Goal: Information Seeking & Learning: Learn about a topic

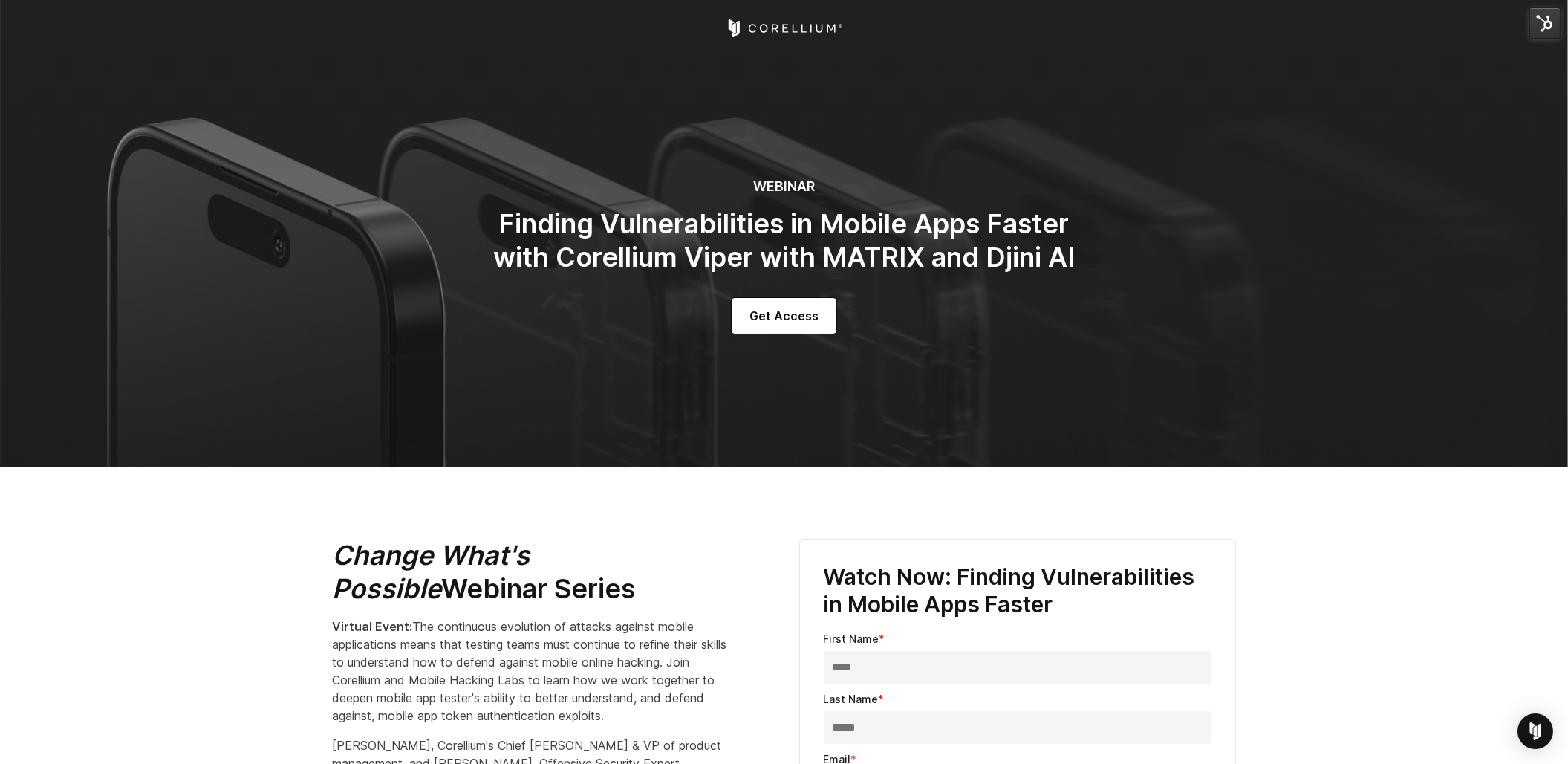
click at [1243, 21] on img at bounding box center [1545, 23] width 31 height 31
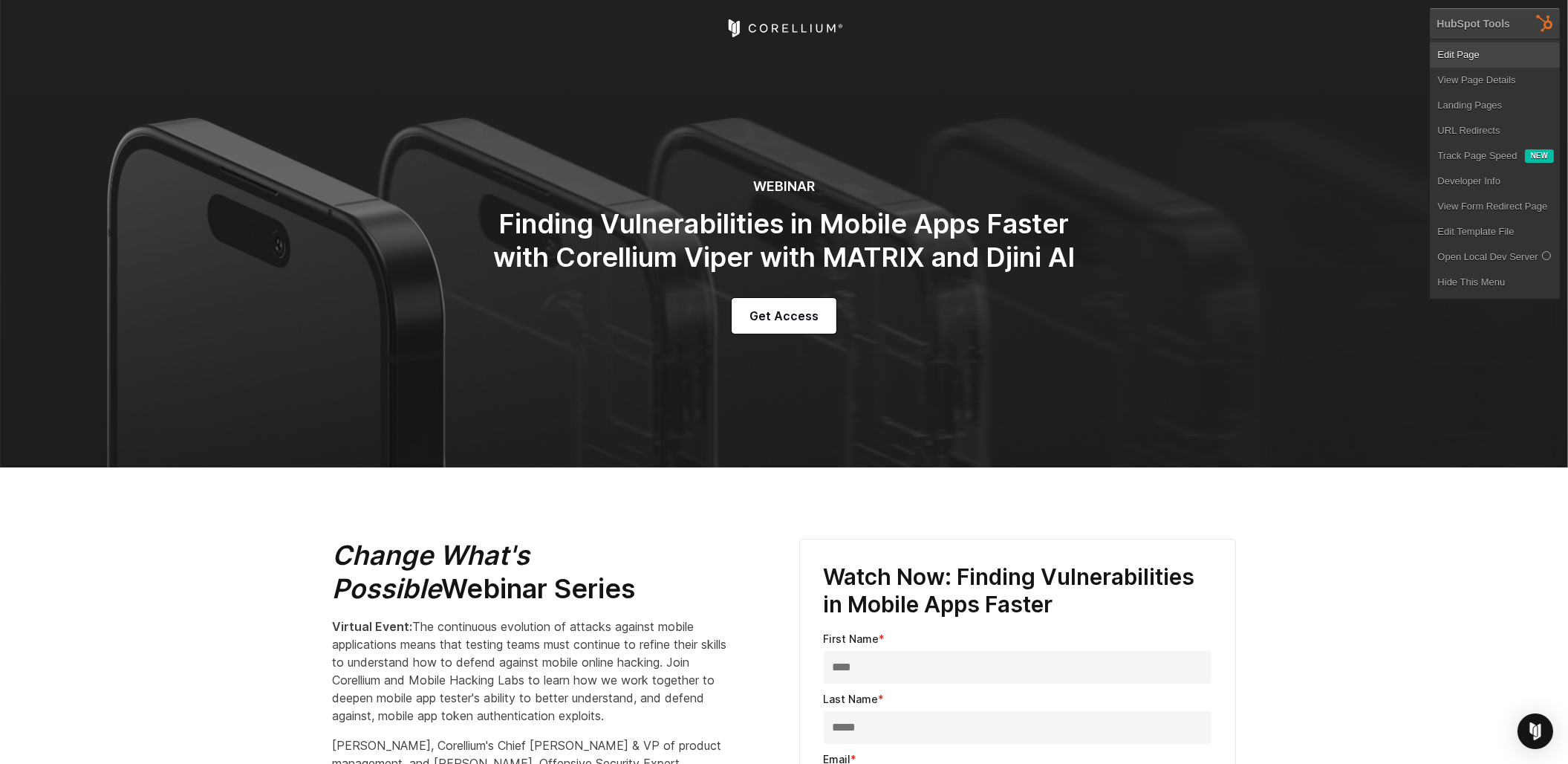
click at [1243, 55] on link "Edit Page" at bounding box center [1495, 55] width 130 height 25
